Goal: Communication & Community: Answer question/provide support

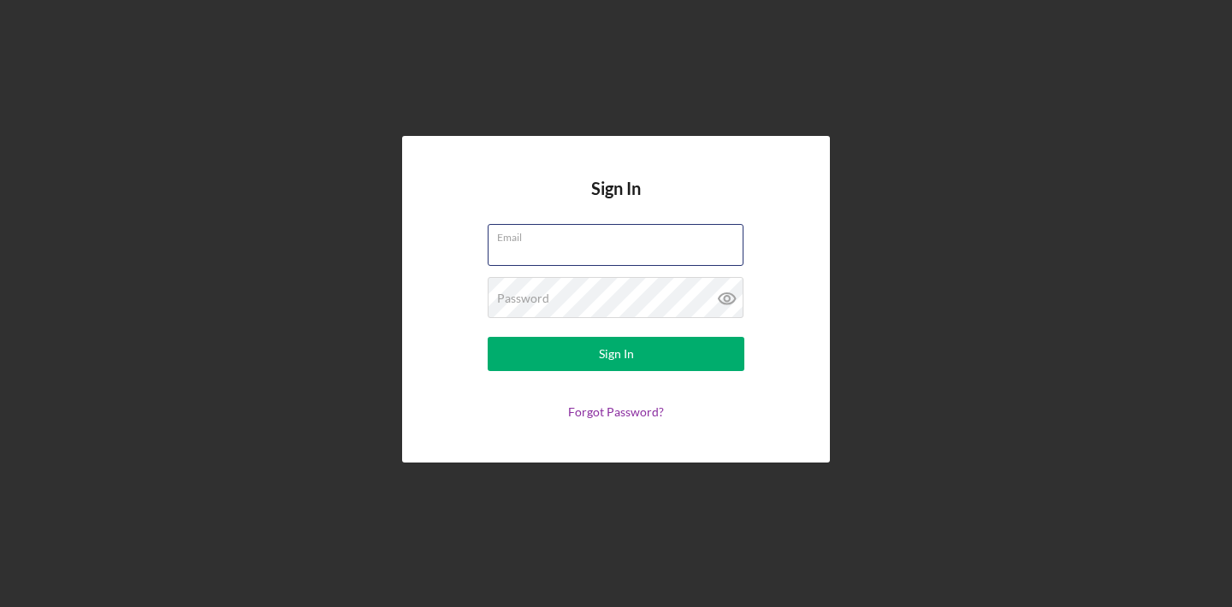
type input "[PERSON_NAME][EMAIL_ADDRESS][DOMAIN_NAME]"
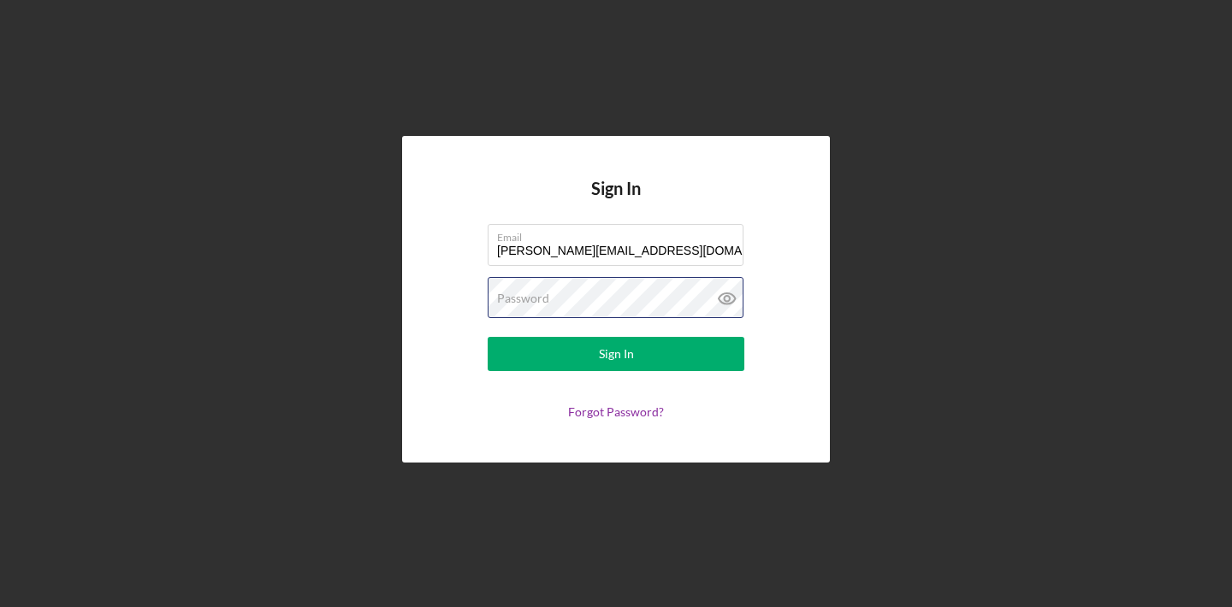
click at [616, 354] on button "Sign In" at bounding box center [616, 354] width 257 height 34
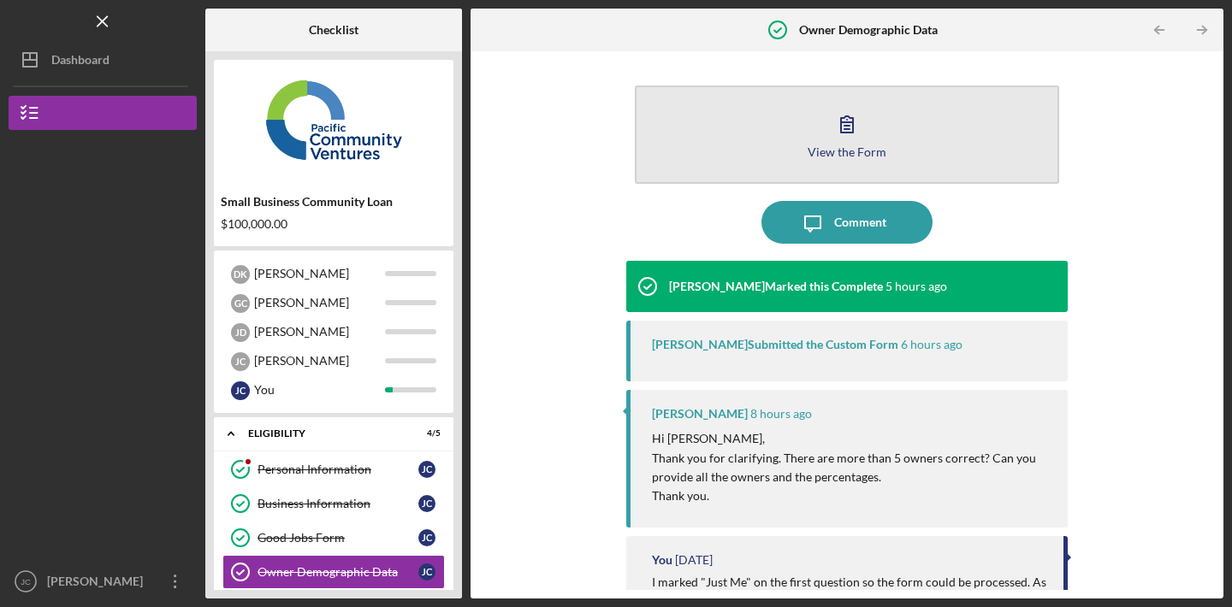
click at [847, 131] on icon "button" at bounding box center [847, 124] width 43 height 43
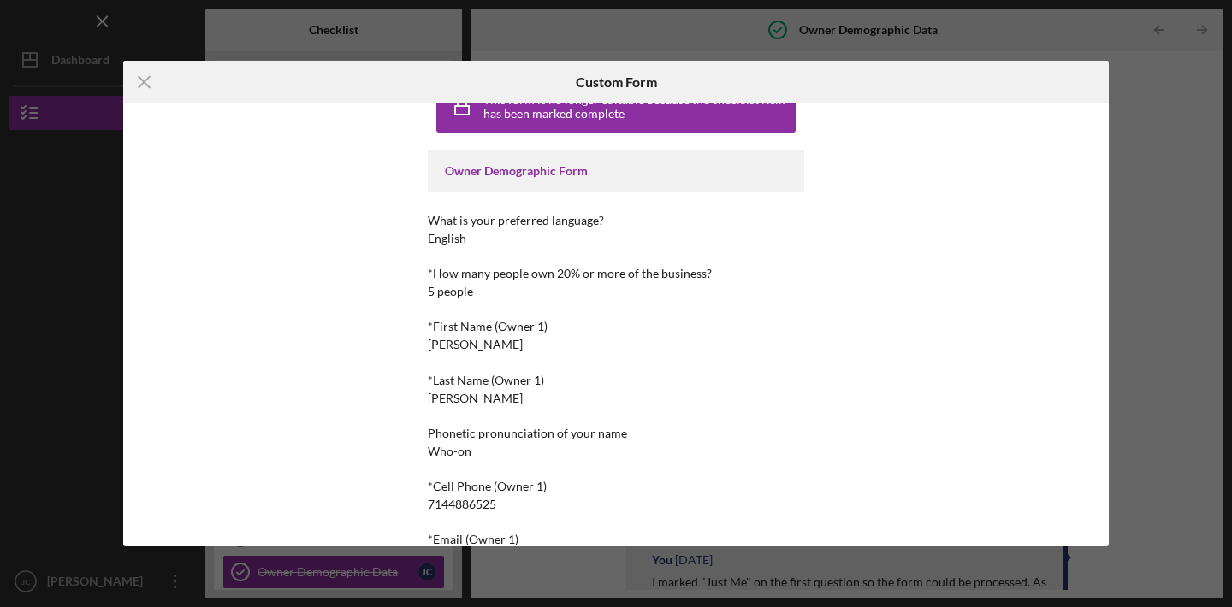
scroll to position [4, 0]
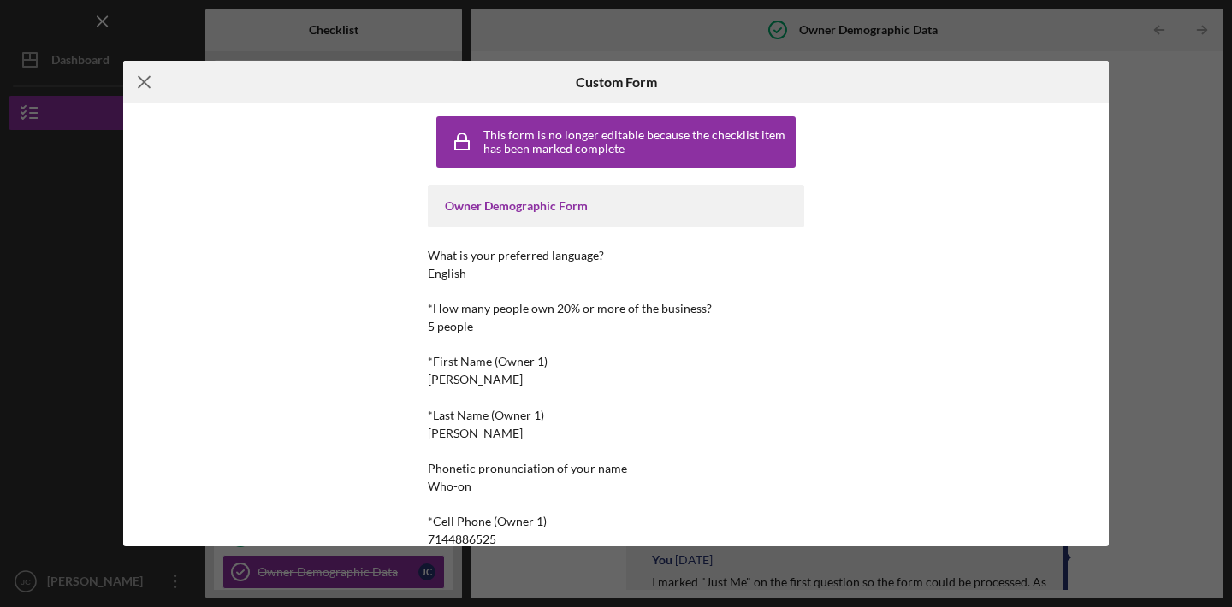
click at [149, 85] on icon "Icon/Menu Close" at bounding box center [144, 82] width 43 height 43
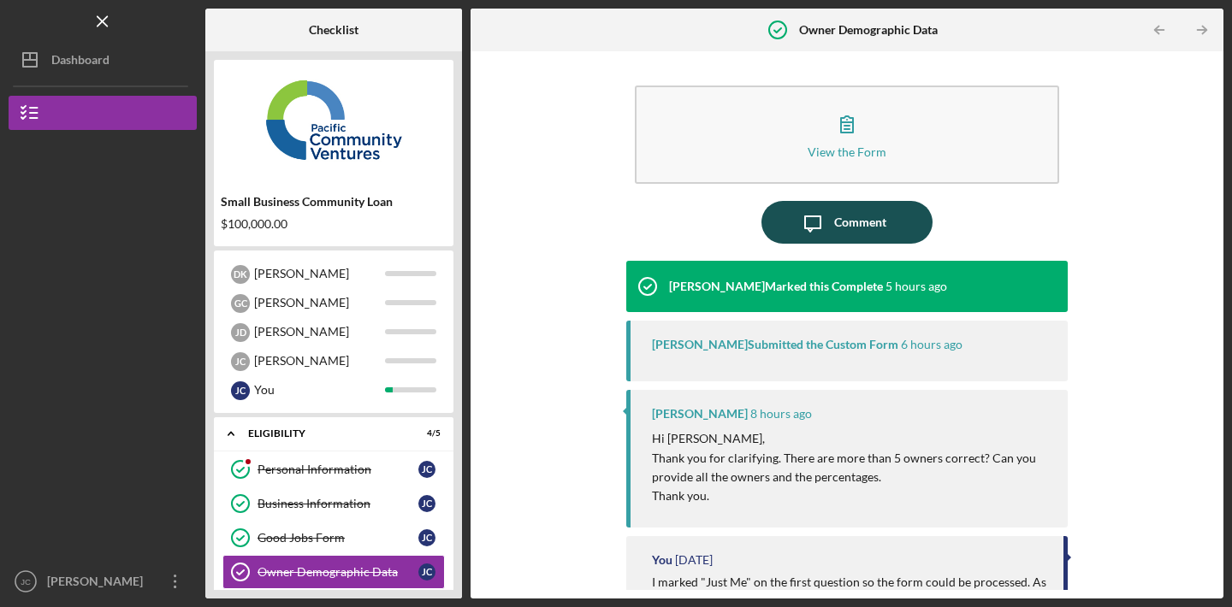
click at [865, 222] on div "Comment" at bounding box center [860, 222] width 52 height 43
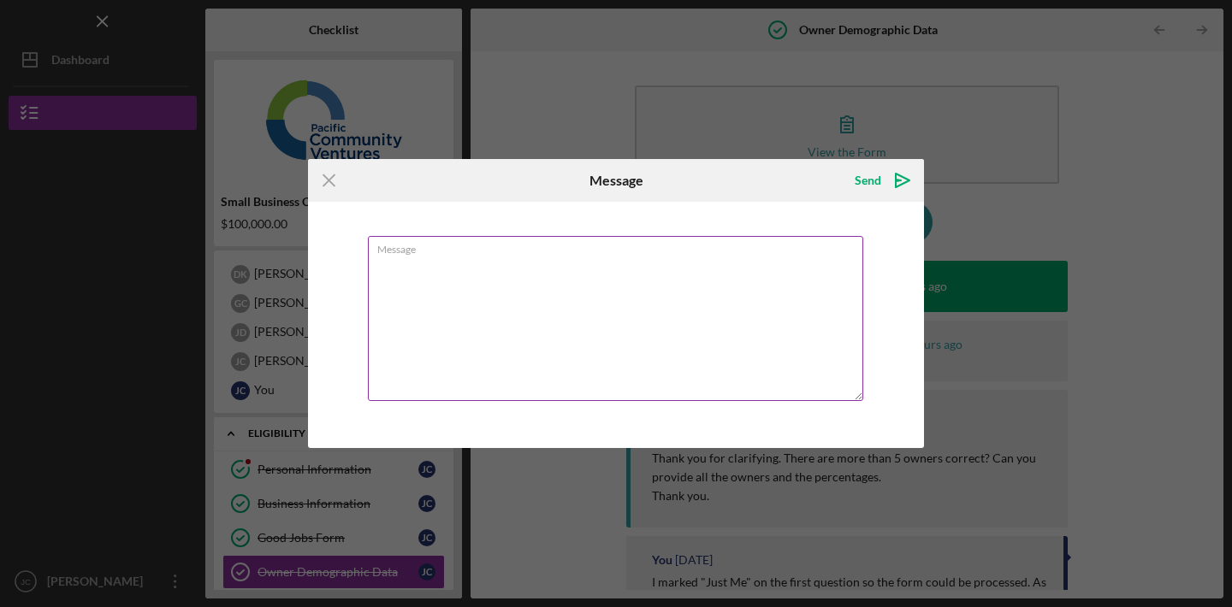
paste textarea "[PERSON_NAME] [PERSON_NAME] 1.0% [PERSON_NAME] 1.0% [PERSON_NAME] 1.0% [PERSON_…"
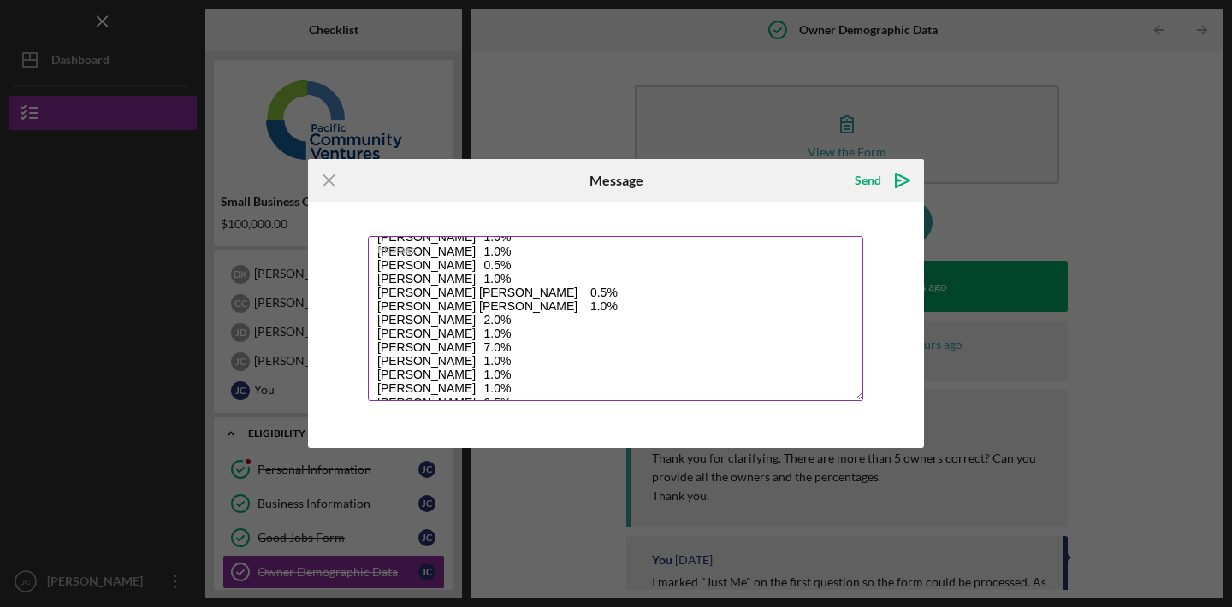
scroll to position [96, 0]
drag, startPoint x: 376, startPoint y: 375, endPoint x: 520, endPoint y: 375, distance: 144.6
click at [520, 375] on textarea "[PERSON_NAME] [PERSON_NAME] 1.0% [PERSON_NAME] 1.0% [PERSON_NAME] 1.0% [PERSON_…" at bounding box center [615, 318] width 495 height 165
type textarea "[PERSON_NAME] [PERSON_NAME] 1.0% [PERSON_NAME] 1.0% [PERSON_NAME] 1.0% [PERSON_…"
click at [505, 352] on textarea "[PERSON_NAME] [PERSON_NAME] 1.0% [PERSON_NAME] 1.0% [PERSON_NAME] 1.0% [PERSON_…" at bounding box center [615, 318] width 495 height 165
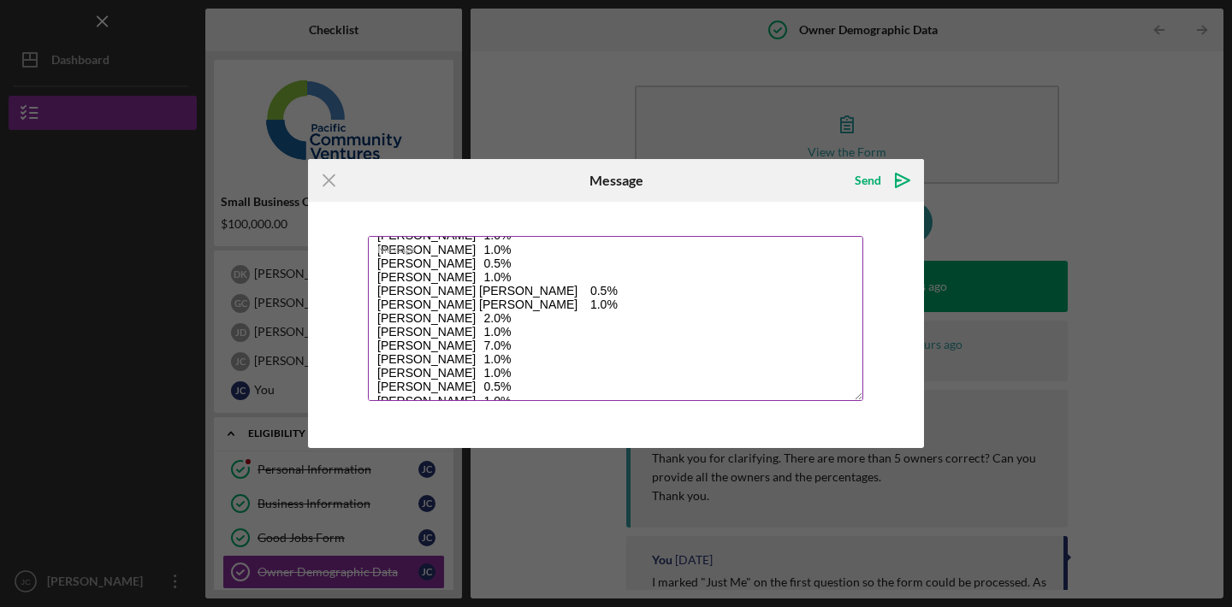
click at [505, 352] on textarea "[PERSON_NAME] [PERSON_NAME] 1.0% [PERSON_NAME] 1.0% [PERSON_NAME] 1.0% [PERSON_…" at bounding box center [615, 318] width 495 height 165
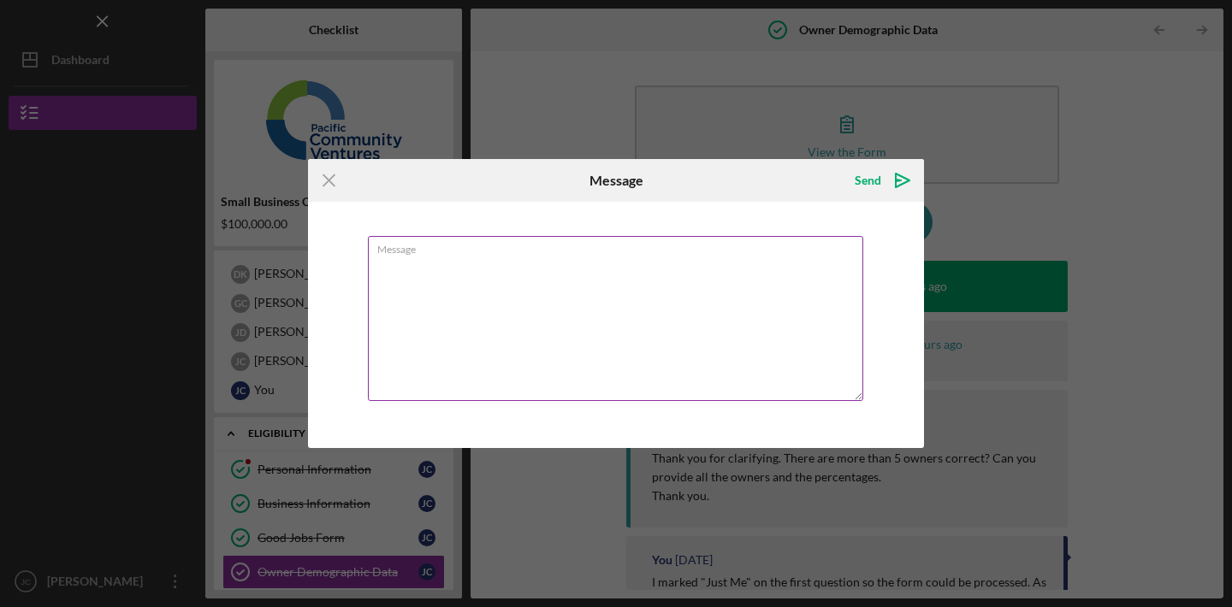
scroll to position [0, 0]
paste textarea "[PERSON_NAME] [PERSON_NAME] 1.0% [PERSON_NAME] 1.0% [PERSON_NAME] 1.0% [PERSON_…"
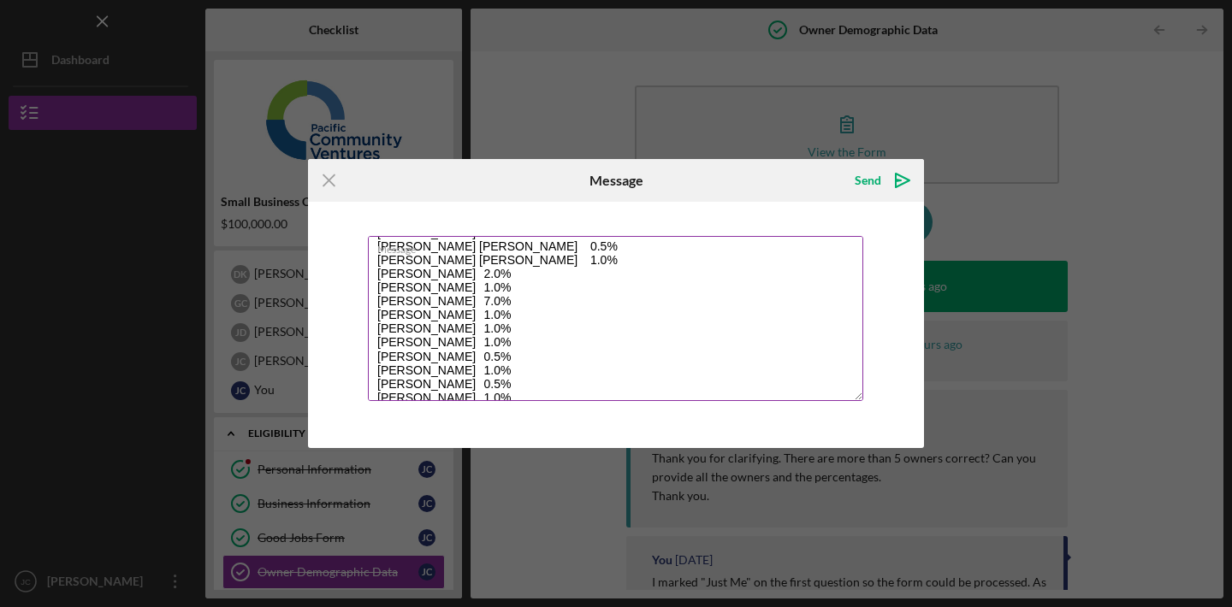
scroll to position [141, 0]
click at [404, 323] on textarea "[PERSON_NAME] [PERSON_NAME] 1.0% [PERSON_NAME] 1.0% [PERSON_NAME] 1.0% [PERSON_…" at bounding box center [615, 318] width 495 height 165
drag, startPoint x: 377, startPoint y: 314, endPoint x: 482, endPoint y: 316, distance: 104.4
click at [482, 316] on textarea "[PERSON_NAME] [PERSON_NAME] 1.0% [PERSON_NAME] 1.0% [PERSON_NAME] 1.0% [PERSON_…" at bounding box center [615, 318] width 495 height 165
drag, startPoint x: 376, startPoint y: 326, endPoint x: 541, endPoint y: 334, distance: 165.3
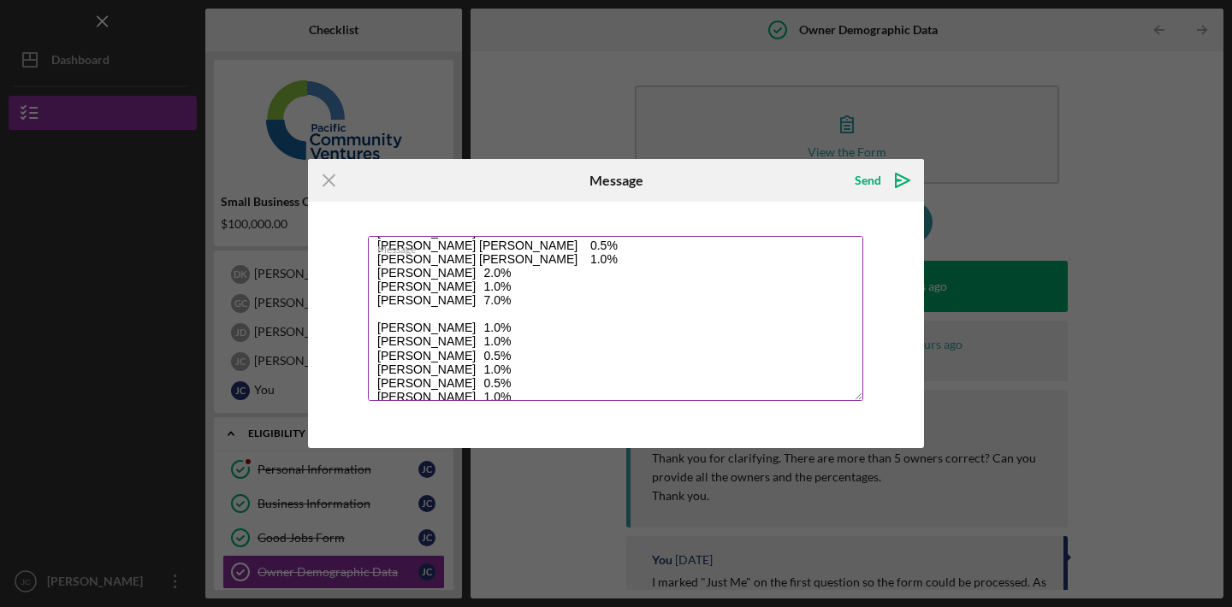
click at [541, 334] on textarea "[PERSON_NAME] [PERSON_NAME] 1.0% [PERSON_NAME] 1.0% [PERSON_NAME] 1.0% [PERSON_…" at bounding box center [615, 318] width 495 height 165
drag, startPoint x: 376, startPoint y: 324, endPoint x: 541, endPoint y: 327, distance: 165.1
click at [541, 327] on textarea "[PERSON_NAME] [PERSON_NAME] 1.0% [PERSON_NAME] 1.0% [PERSON_NAME] 1.0% [PERSON_…" at bounding box center [615, 318] width 495 height 165
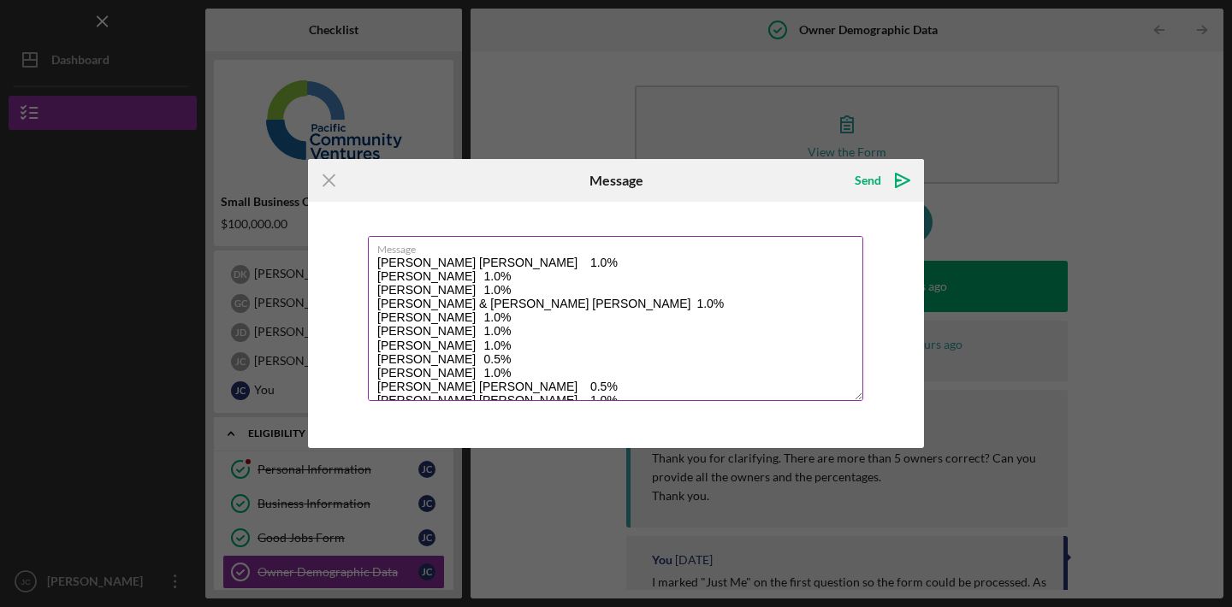
scroll to position [0, 0]
type textarea "[PERSON_NAME] [PERSON_NAME] 1.0% [PERSON_NAME] 1.0% [PERSON_NAME] 1.0% [PERSON_…"
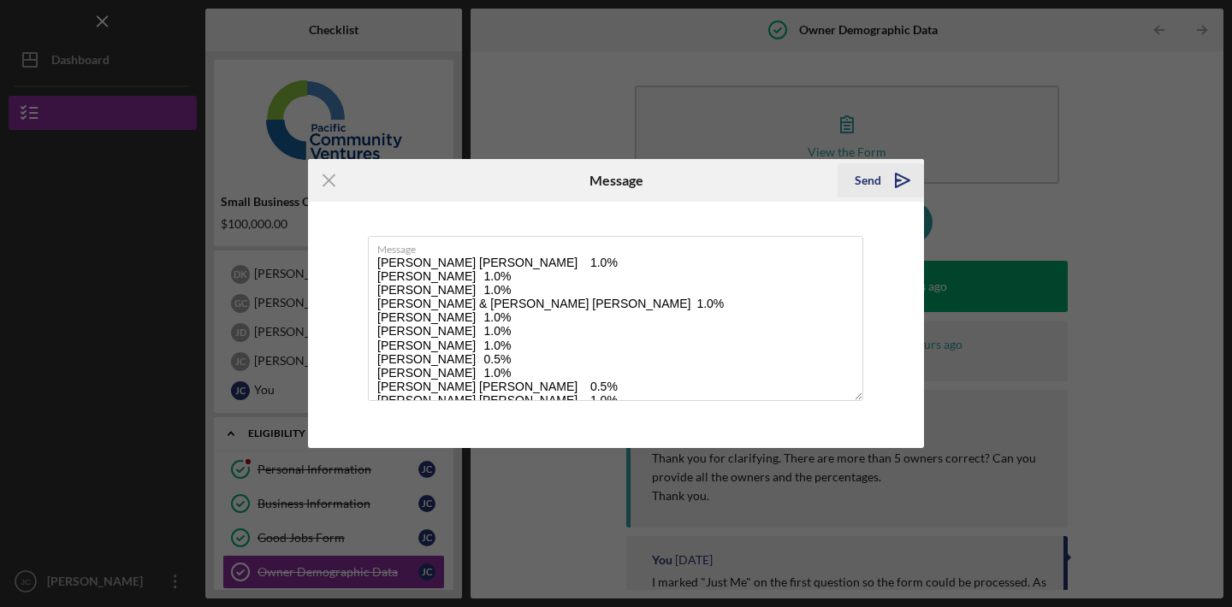
click at [867, 187] on div "Send" at bounding box center [868, 180] width 27 height 34
